Goal: Task Accomplishment & Management: Manage account settings

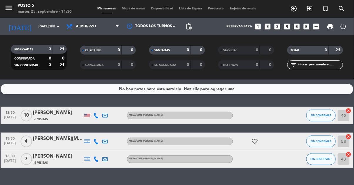
click at [348, 110] on icon "cancel" at bounding box center [349, 111] width 6 height 6
click at [345, 118] on icon "border_all" at bounding box center [344, 115] width 7 height 7
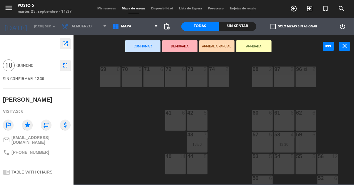
scroll to position [97, 0]
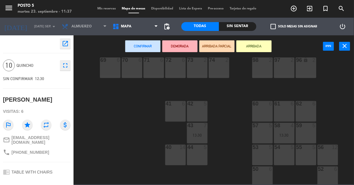
click at [332, 154] on div "56 12" at bounding box center [328, 154] width 21 height 21
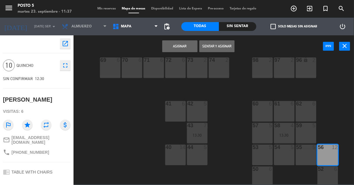
click at [186, 49] on button "Asignar" at bounding box center [179, 46] width 35 height 12
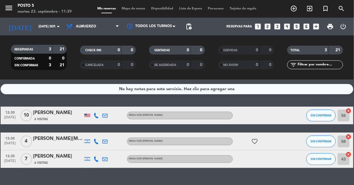
scroll to position [34, 0]
click at [351, 108] on icon "cancel" at bounding box center [349, 111] width 6 height 6
click at [350, 108] on icon "cancel" at bounding box center [349, 111] width 6 height 6
click at [263, 107] on div at bounding box center [259, 115] width 53 height 17
click at [346, 112] on icon "border_all" at bounding box center [344, 115] width 7 height 7
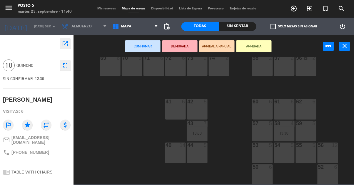
scroll to position [116, 0]
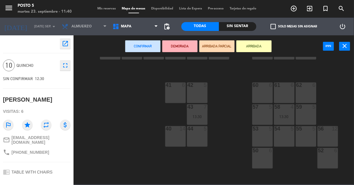
click at [175, 137] on div "40 14" at bounding box center [175, 136] width 21 height 21
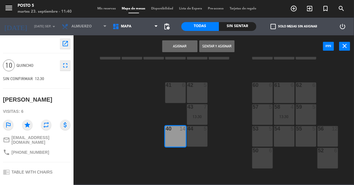
click at [181, 47] on button "Asignar" at bounding box center [179, 46] width 35 height 12
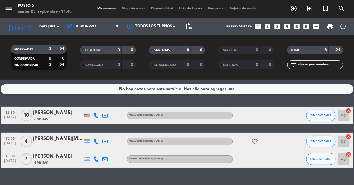
click at [63, 117] on div "6 Visitas" at bounding box center [58, 119] width 50 height 5
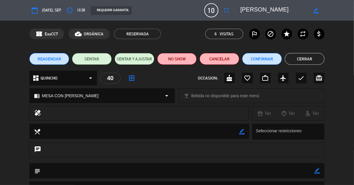
click at [226, 15] on button "fullscreen" at bounding box center [227, 10] width 11 height 11
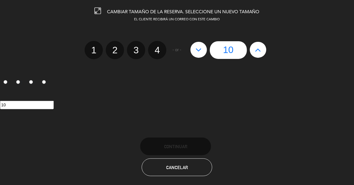
click at [258, 50] on icon at bounding box center [258, 49] width 6 height 9
type input "11"
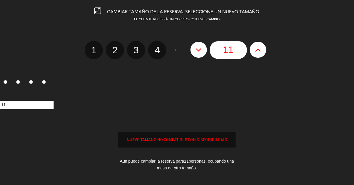
click at [257, 54] on button at bounding box center [258, 50] width 16 height 16
type input "12"
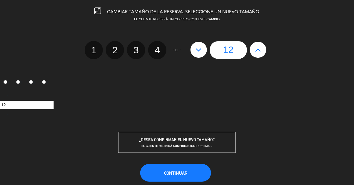
scroll to position [31, 0]
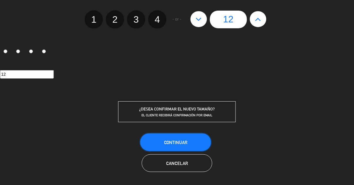
click at [192, 142] on button "Continuar" at bounding box center [175, 142] width 71 height 18
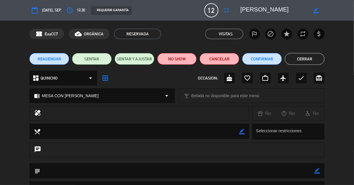
click at [316, 55] on button "Cerrar" at bounding box center [305, 59] width 40 height 12
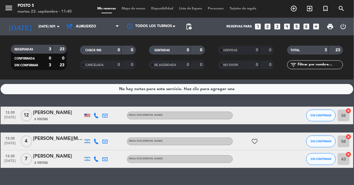
click at [266, 107] on div at bounding box center [259, 115] width 53 height 17
click at [272, 107] on div at bounding box center [259, 115] width 53 height 17
click at [51, 109] on div "[PERSON_NAME]" at bounding box center [58, 113] width 50 height 8
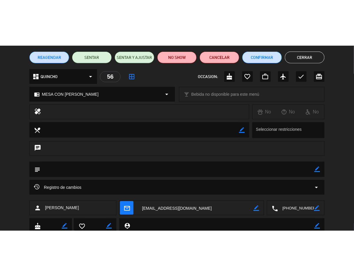
scroll to position [85, 0]
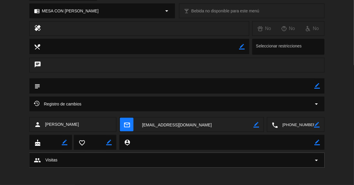
click at [319, 87] on icon "border_color" at bounding box center [318, 86] width 6 height 6
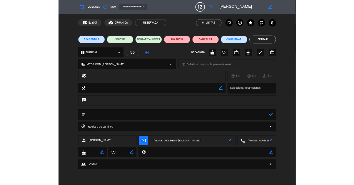
scroll to position [0, 0]
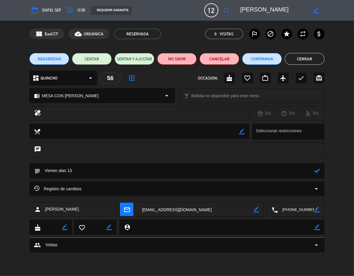
click at [345, 41] on div "confirmation_number EaaCC7 cloud_done ORGÁNICA RESERVADA 6 Visitas outlined_fla…" at bounding box center [177, 34] width 354 height 26
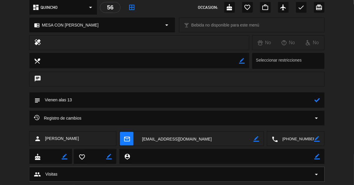
scroll to position [71, 0]
click at [319, 101] on icon at bounding box center [318, 100] width 6 height 6
click at [319, 101] on icon "border_color" at bounding box center [318, 100] width 6 height 6
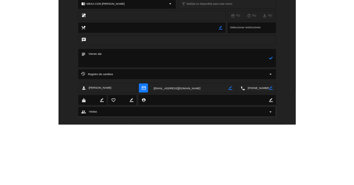
scroll to position [6, 0]
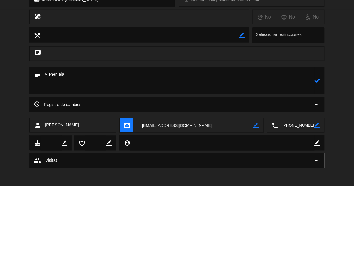
click at [77, 165] on textarea at bounding box center [177, 170] width 274 height 27
click at [342, 135] on div "local_dining border_color Seleccionar restricciones" at bounding box center [177, 126] width 354 height 19
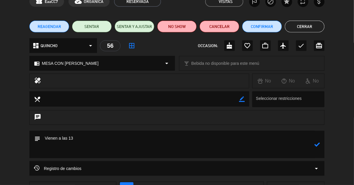
scroll to position [47, 0]
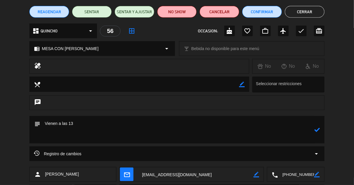
click at [319, 130] on icon at bounding box center [318, 130] width 6 height 6
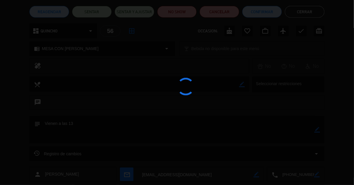
type textarea "Vienen a las 13"
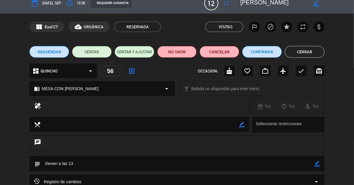
scroll to position [0, 0]
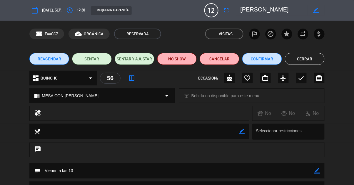
click at [316, 61] on button "Cerrar" at bounding box center [305, 59] width 40 height 12
